Goal: Transaction & Acquisition: Register for event/course

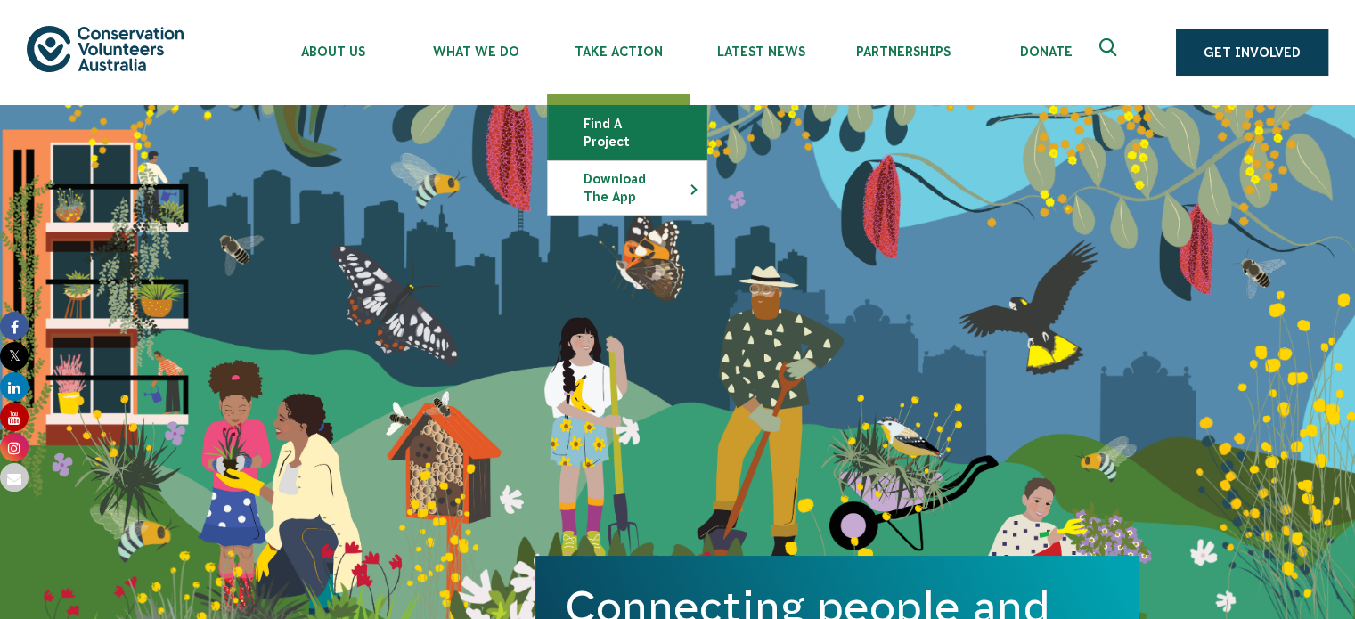
click at [629, 119] on link "Find a project" at bounding box center [627, 132] width 159 height 53
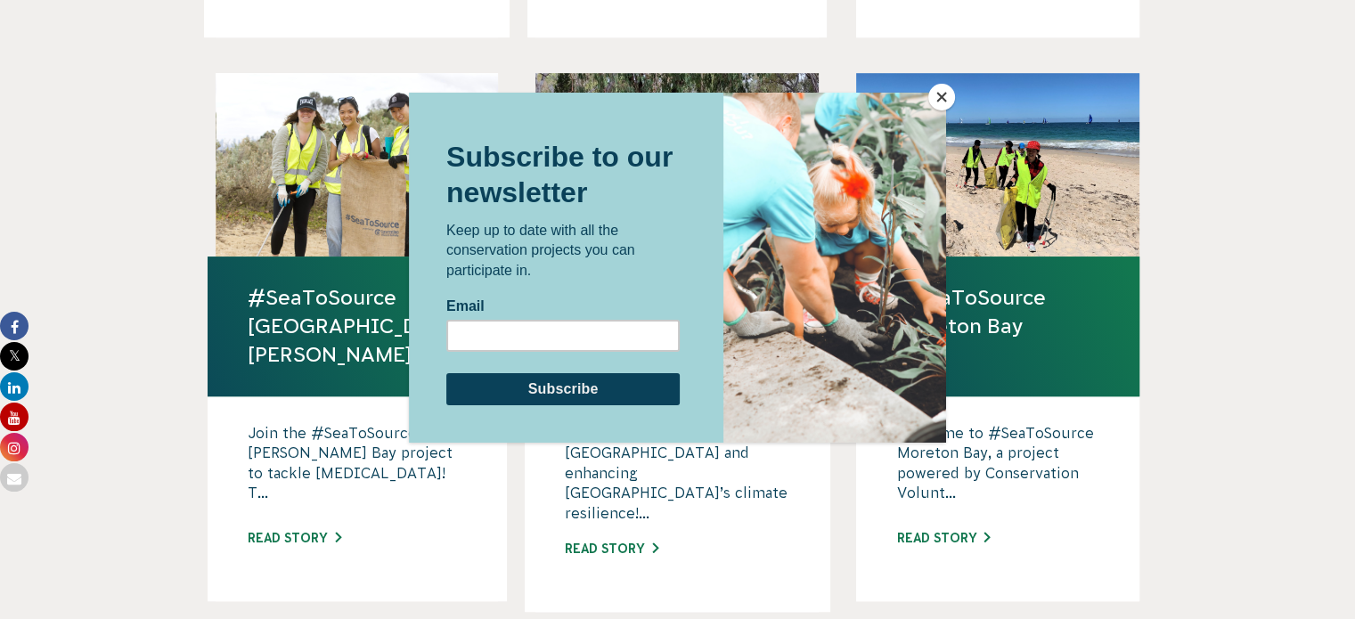
scroll to position [1085, 0]
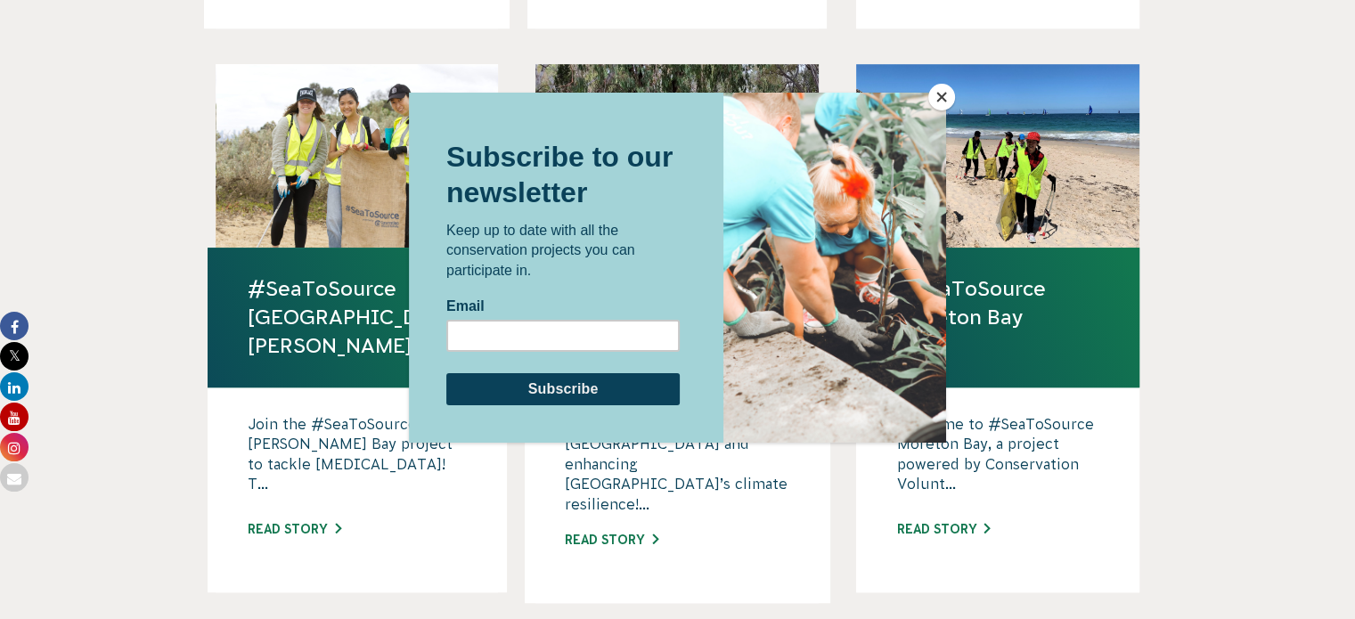
click at [947, 99] on button "Close" at bounding box center [942, 97] width 27 height 27
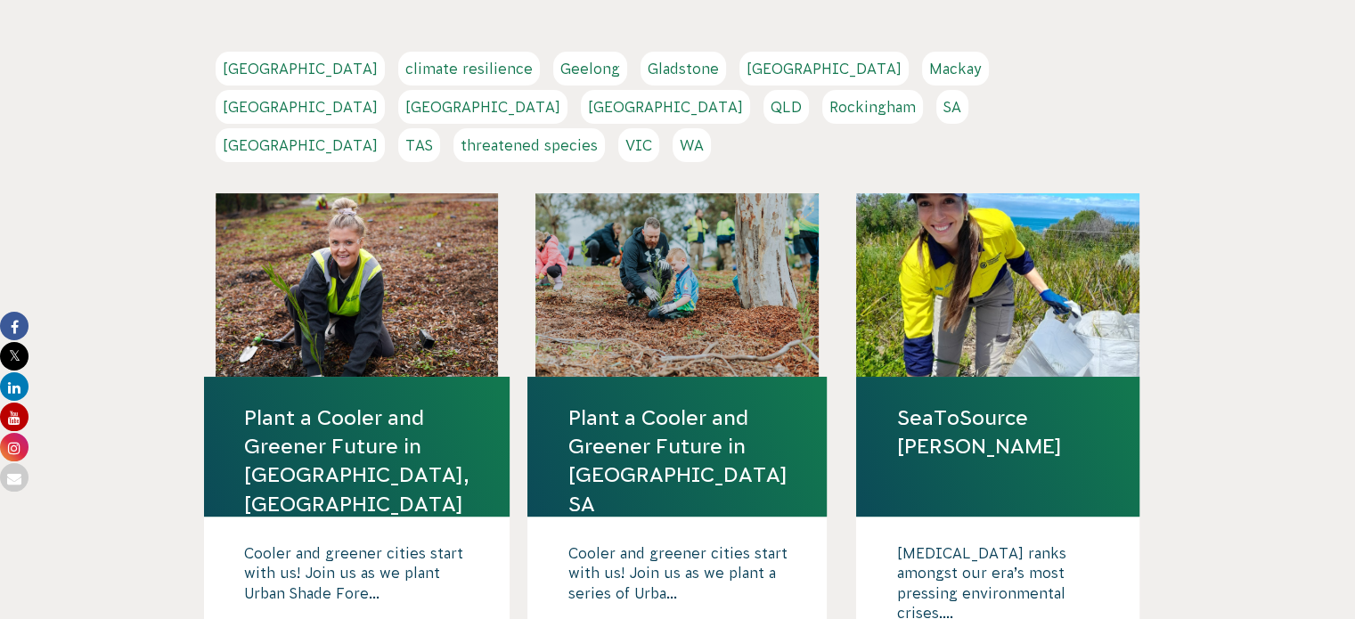
scroll to position [390, 0]
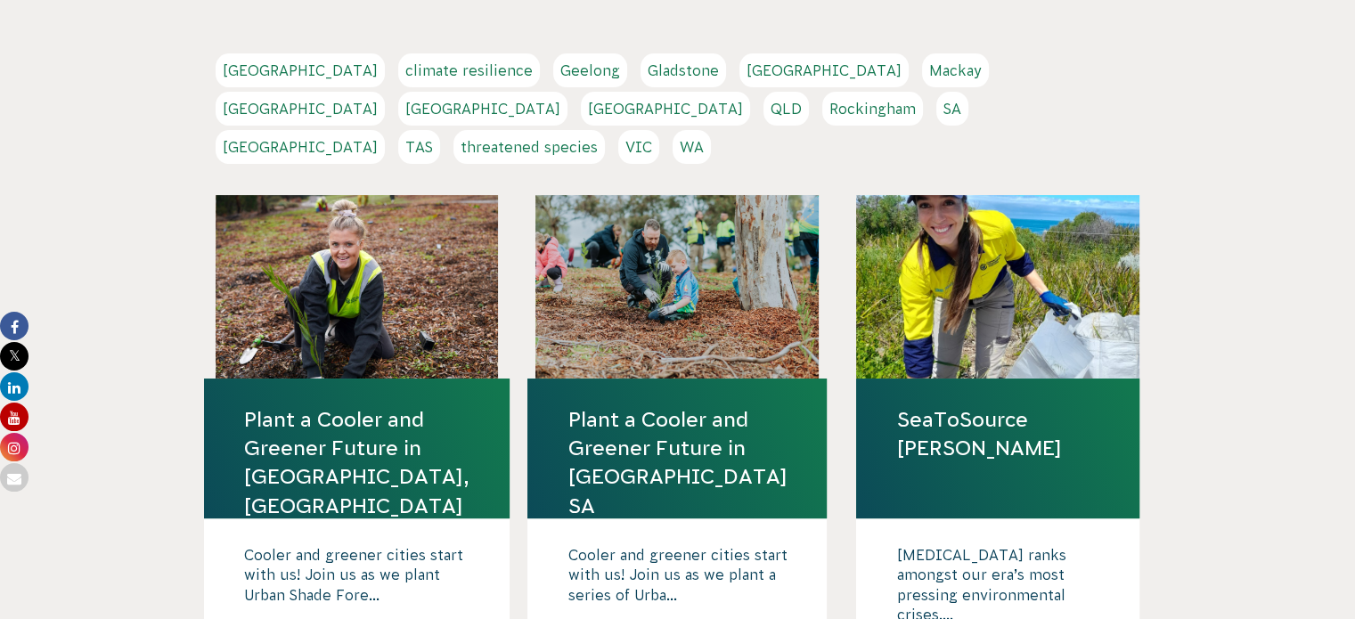
click at [659, 130] on link "VIC" at bounding box center [638, 147] width 41 height 34
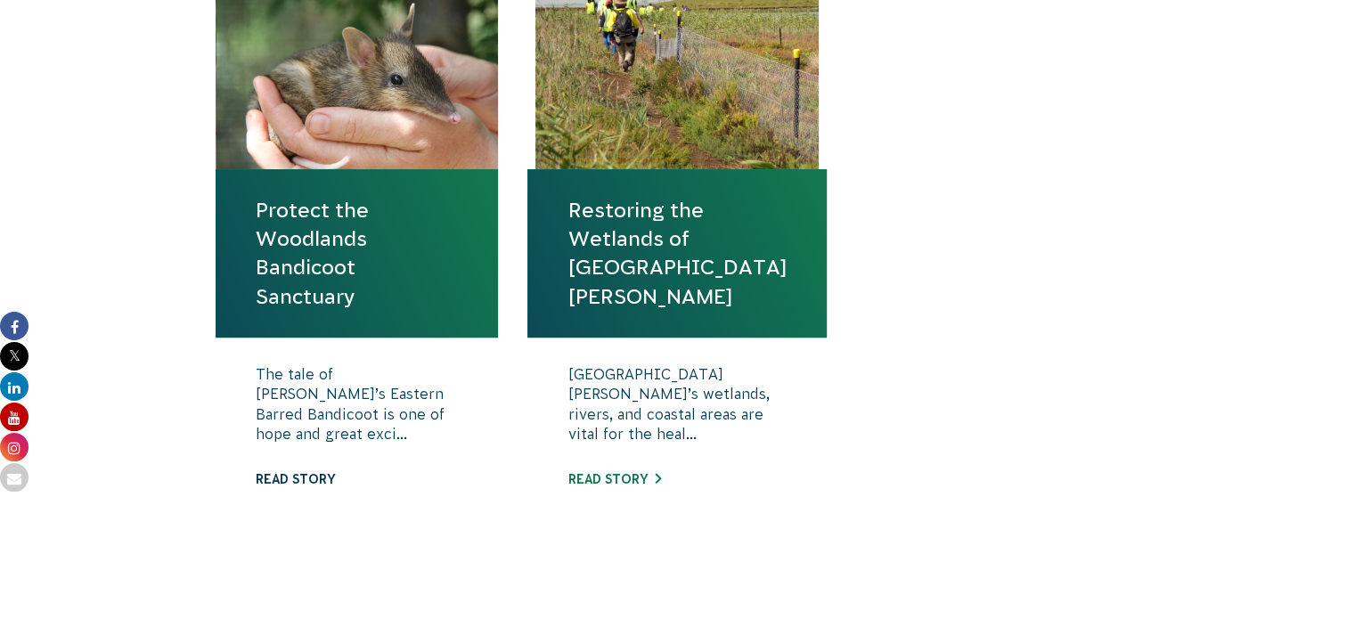
scroll to position [693, 0]
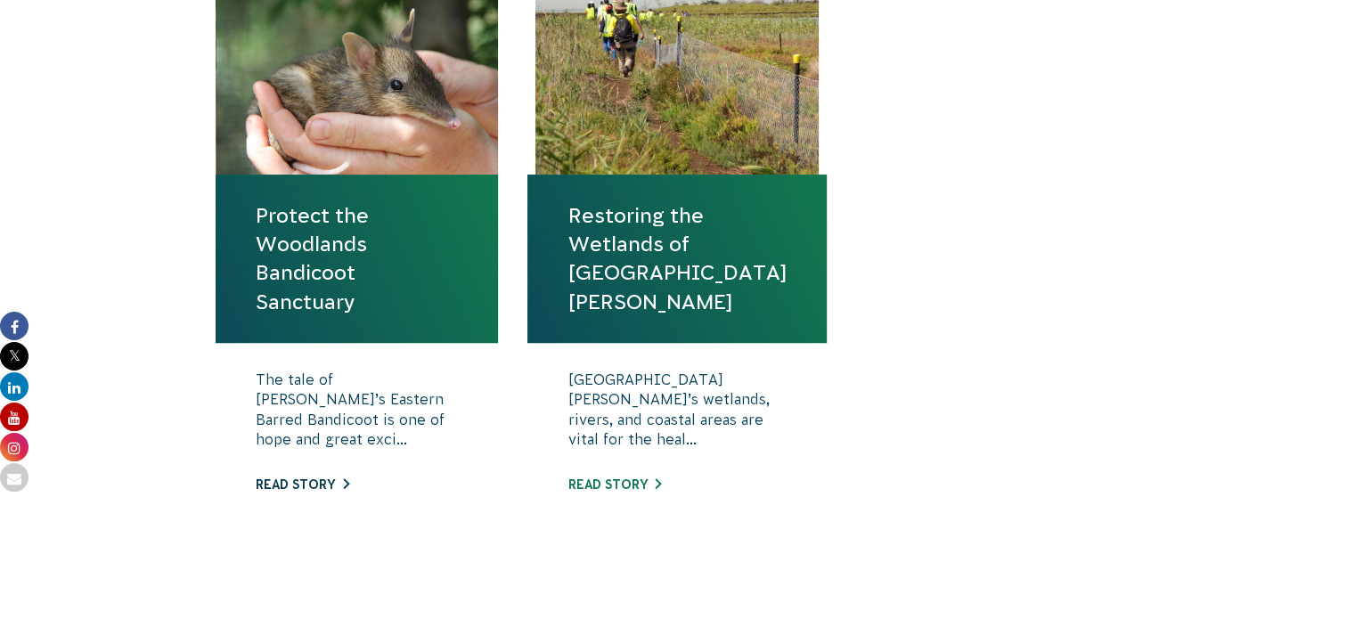
click at [303, 484] on link "Read story" at bounding box center [303, 485] width 94 height 14
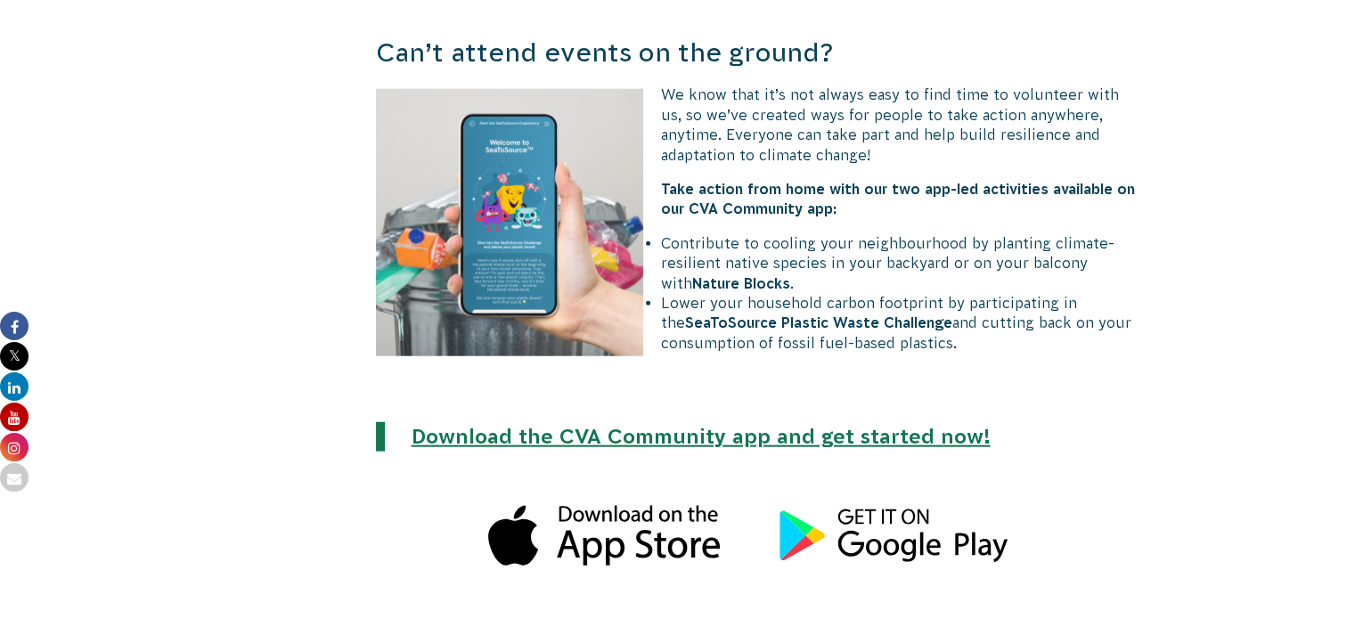
scroll to position [4238, 0]
